Goal: Obtain resource: Obtain resource

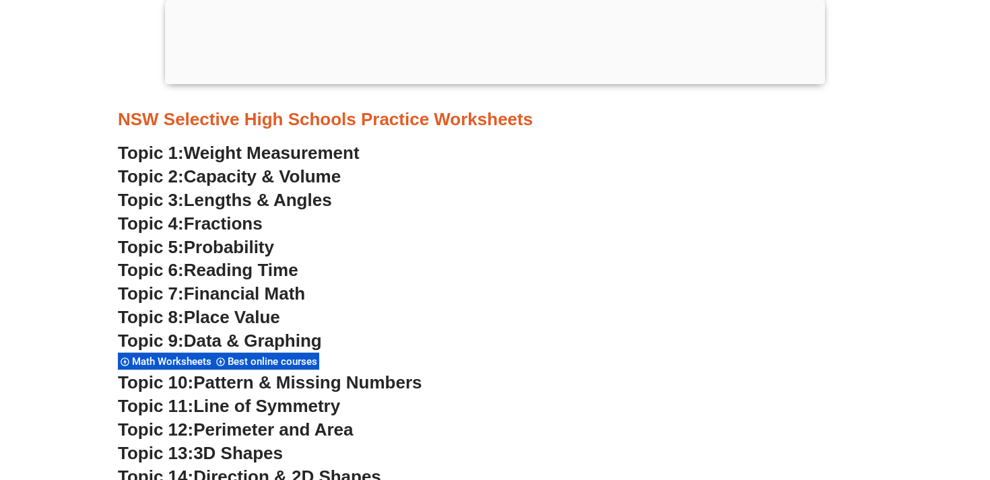
scroll to position [3628, 0]
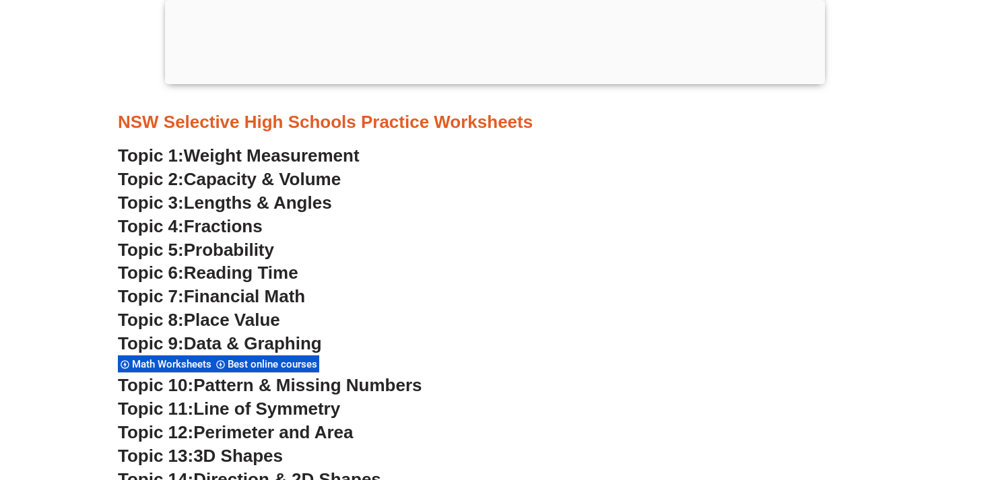
click at [257, 228] on span "Fractions" at bounding box center [223, 226] width 79 height 20
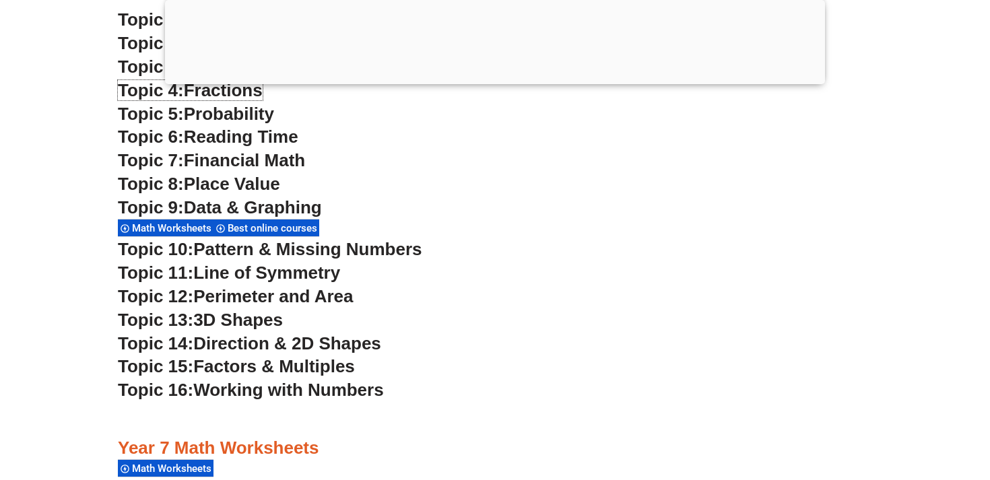
scroll to position [3754, 0]
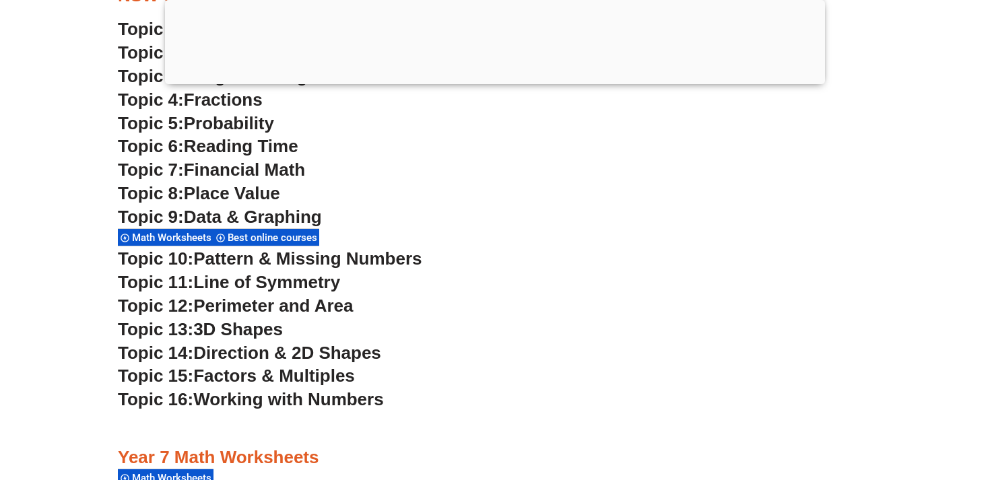
click at [272, 397] on span "Working with Numbers" at bounding box center [288, 399] width 190 height 20
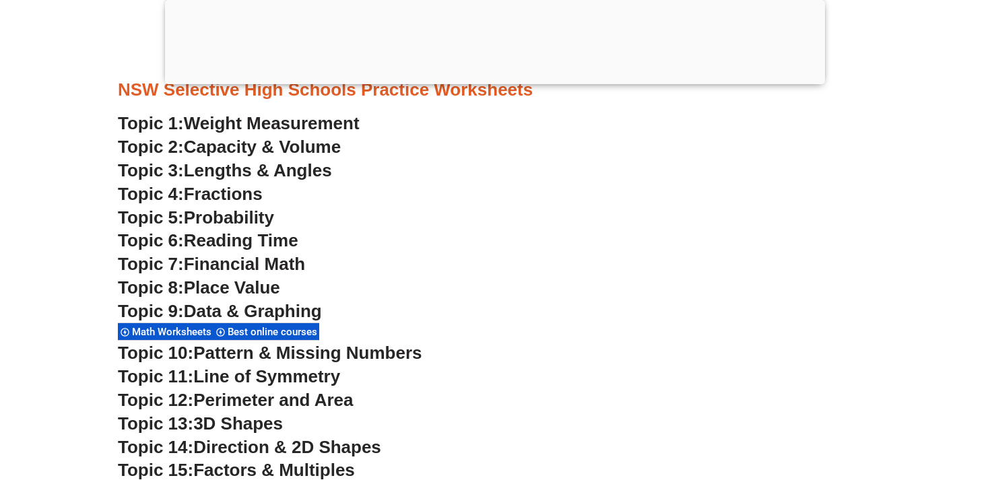
scroll to position [3649, 0]
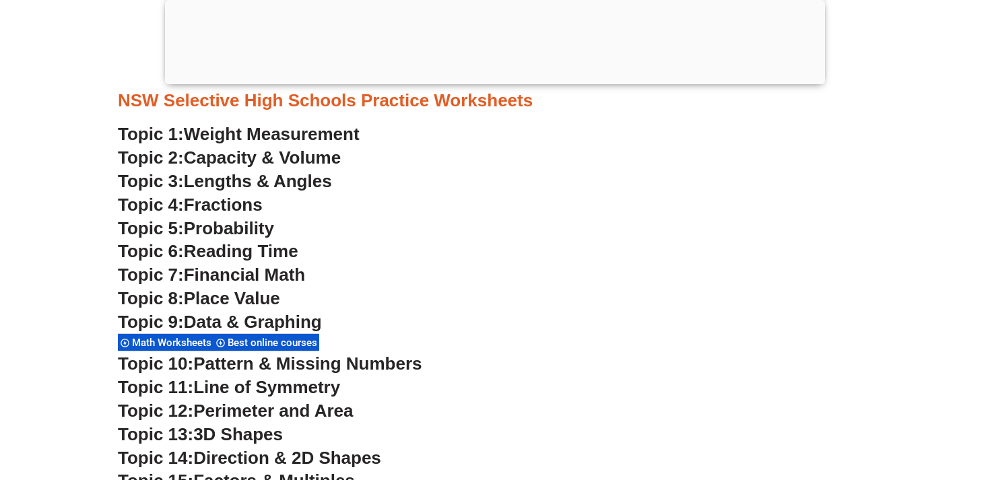
click at [265, 299] on span "Place Value" at bounding box center [232, 298] width 96 height 20
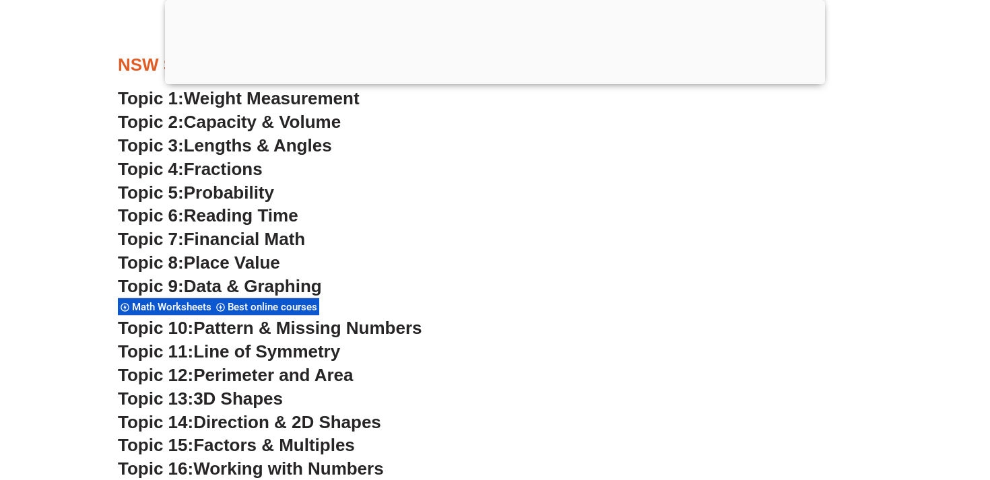
scroll to position [3686, 0]
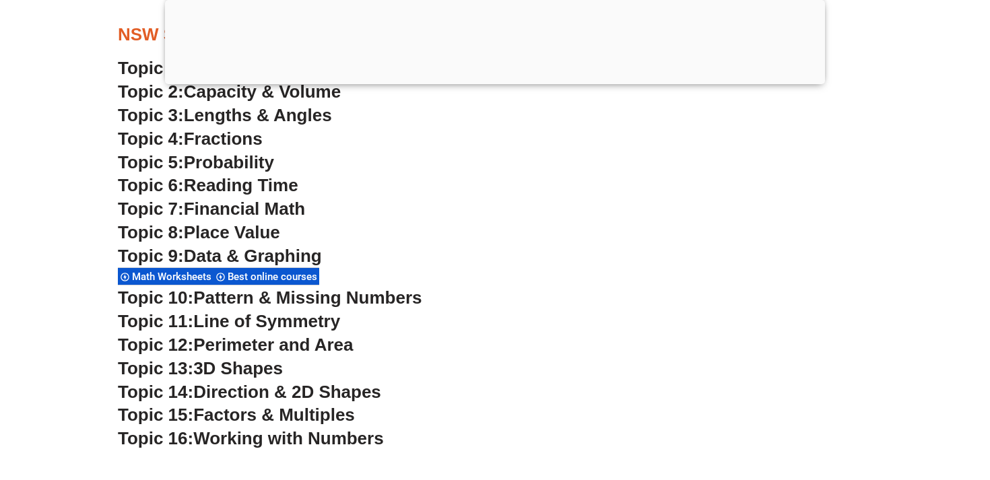
scroll to position [3717, 0]
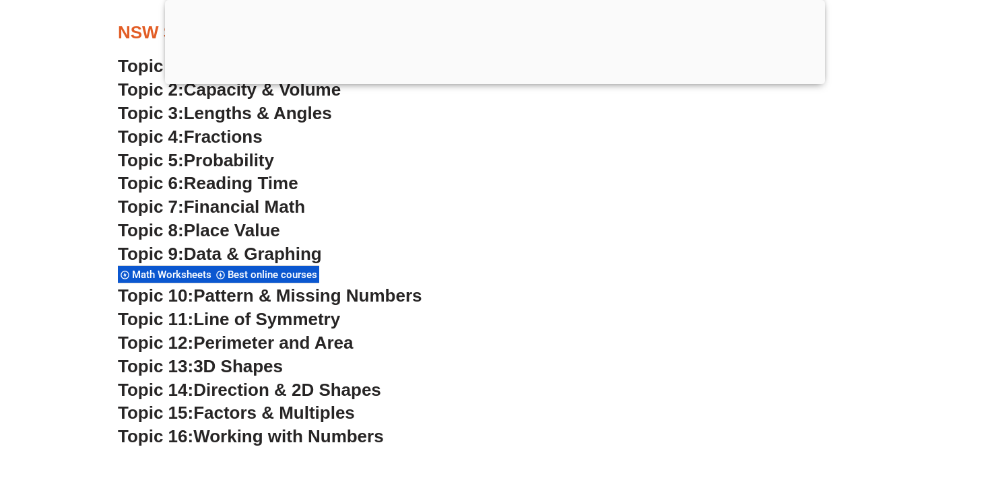
click at [183, 270] on span "Math Worksheets" at bounding box center [174, 275] width 84 height 12
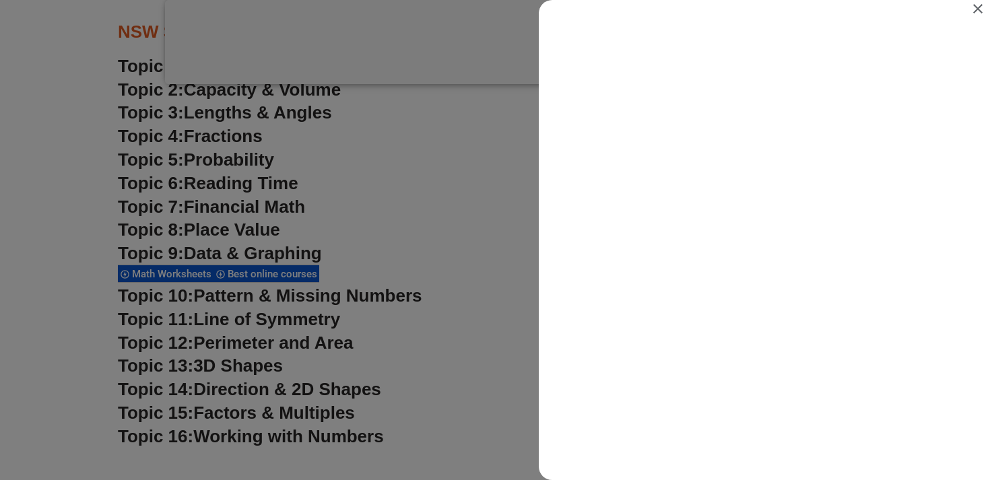
scroll to position [0, 0]
click at [976, 5] on icon "Close" at bounding box center [978, 8] width 9 height 9
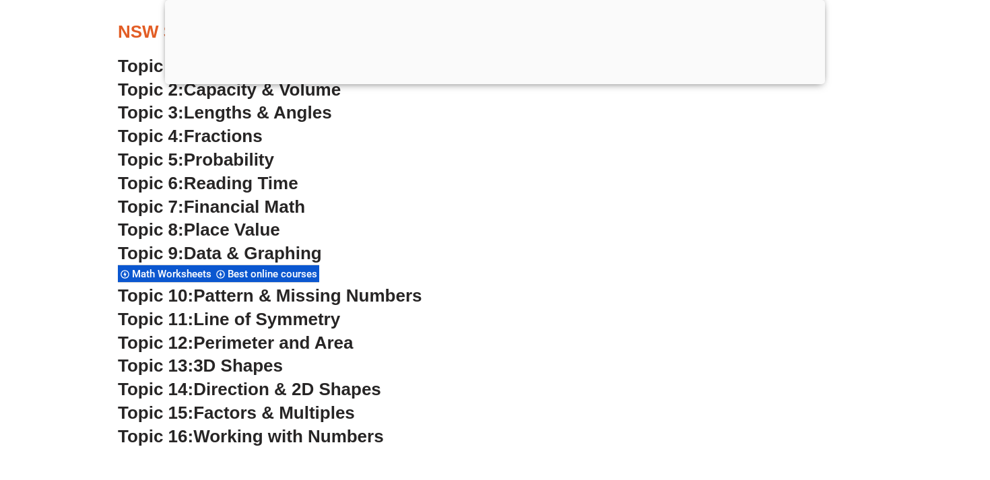
scroll to position [3717, 0]
click at [362, 293] on span "Pattern & Missing Numbers" at bounding box center [307, 296] width 228 height 20
click at [332, 417] on span "Factors & Multiples" at bounding box center [274, 413] width 162 height 20
